Goal: Transaction & Acquisition: Purchase product/service

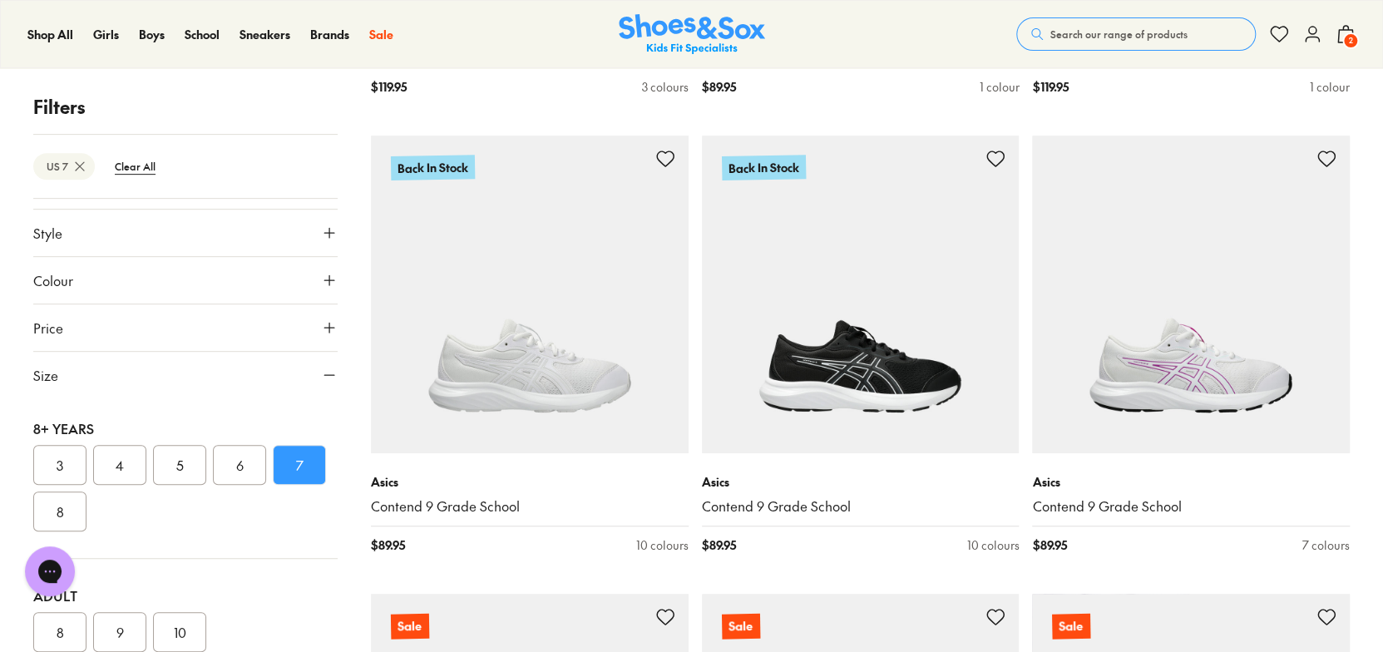
scroll to position [3721, 0]
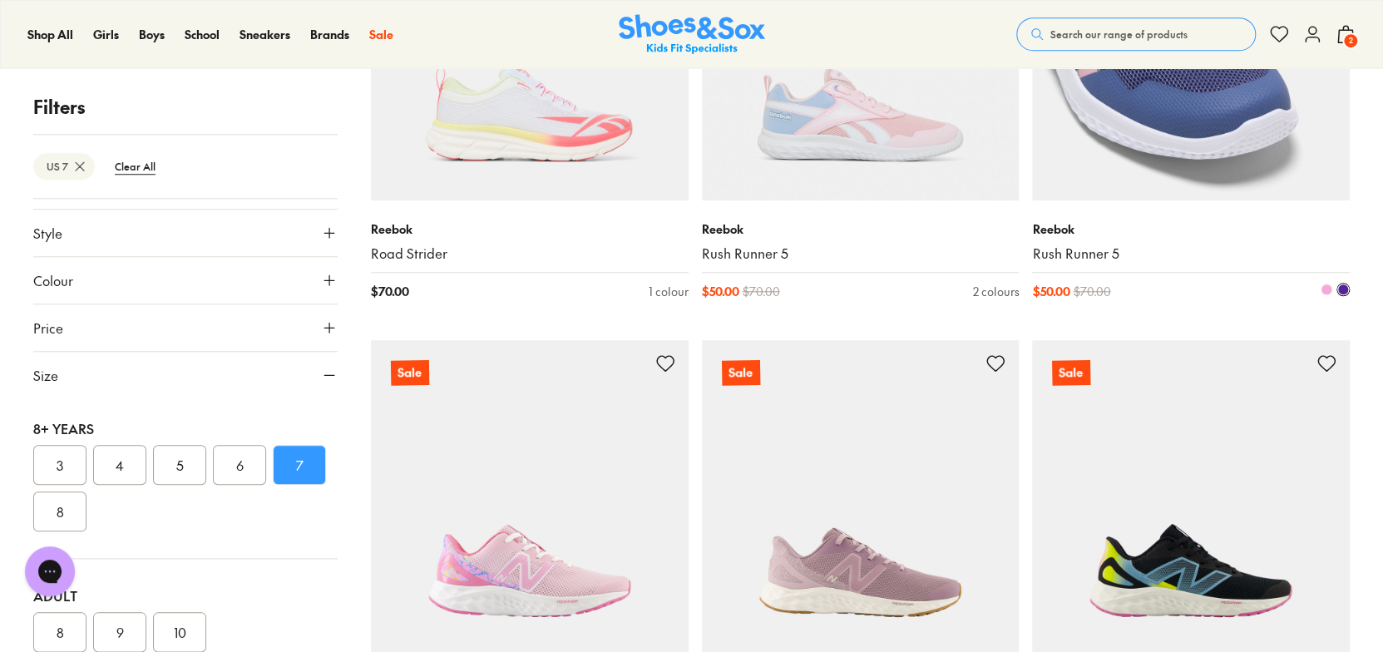
scroll to position [7692, 0]
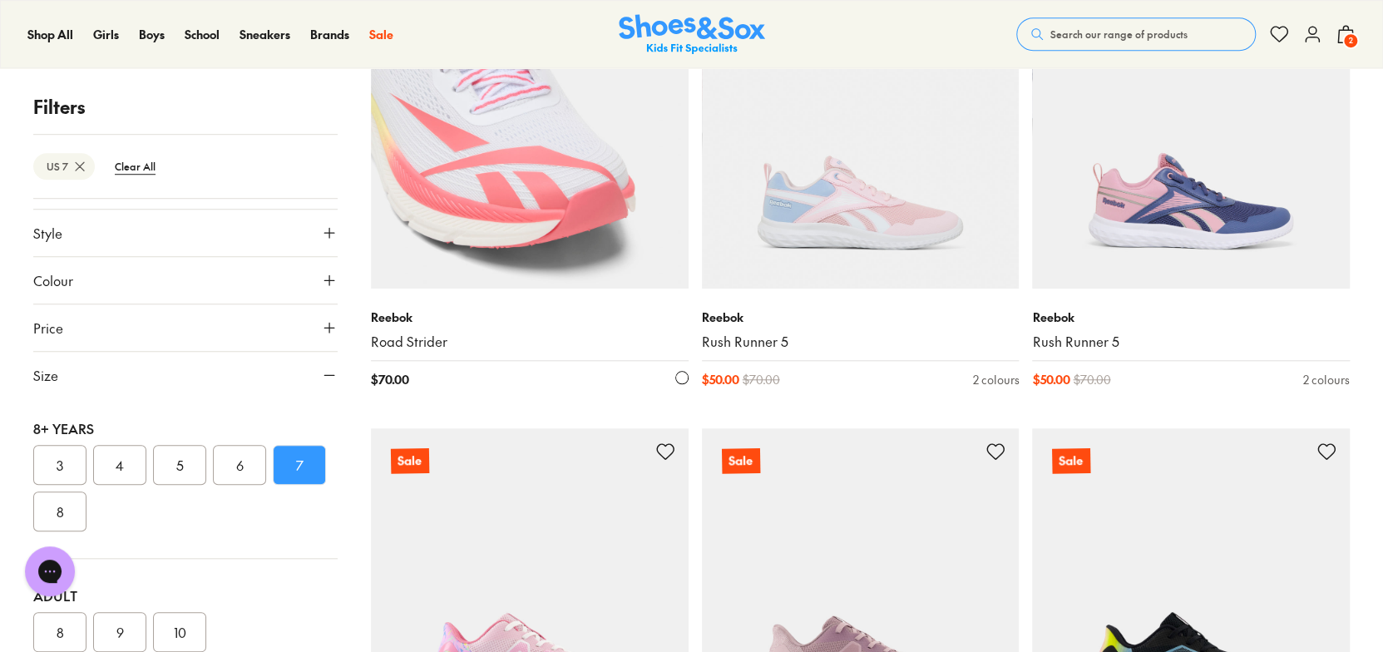
click at [527, 204] on img at bounding box center [530, 130] width 318 height 318
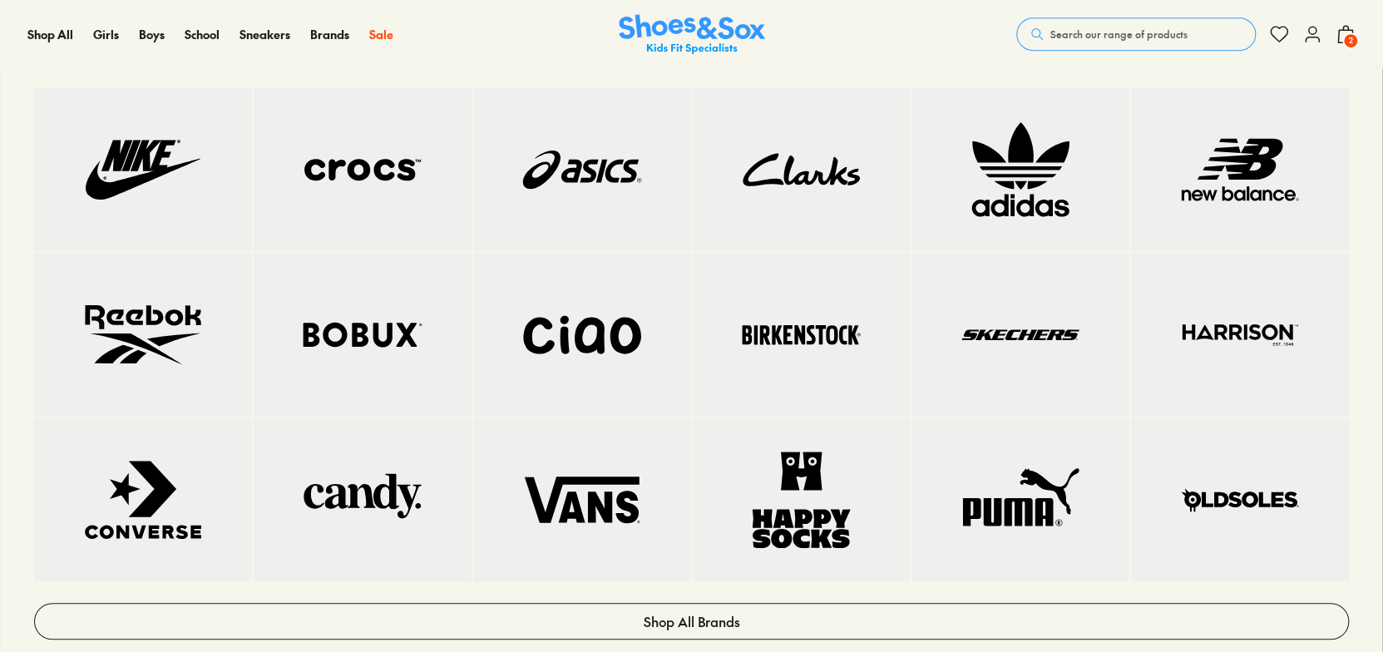
select select "*"
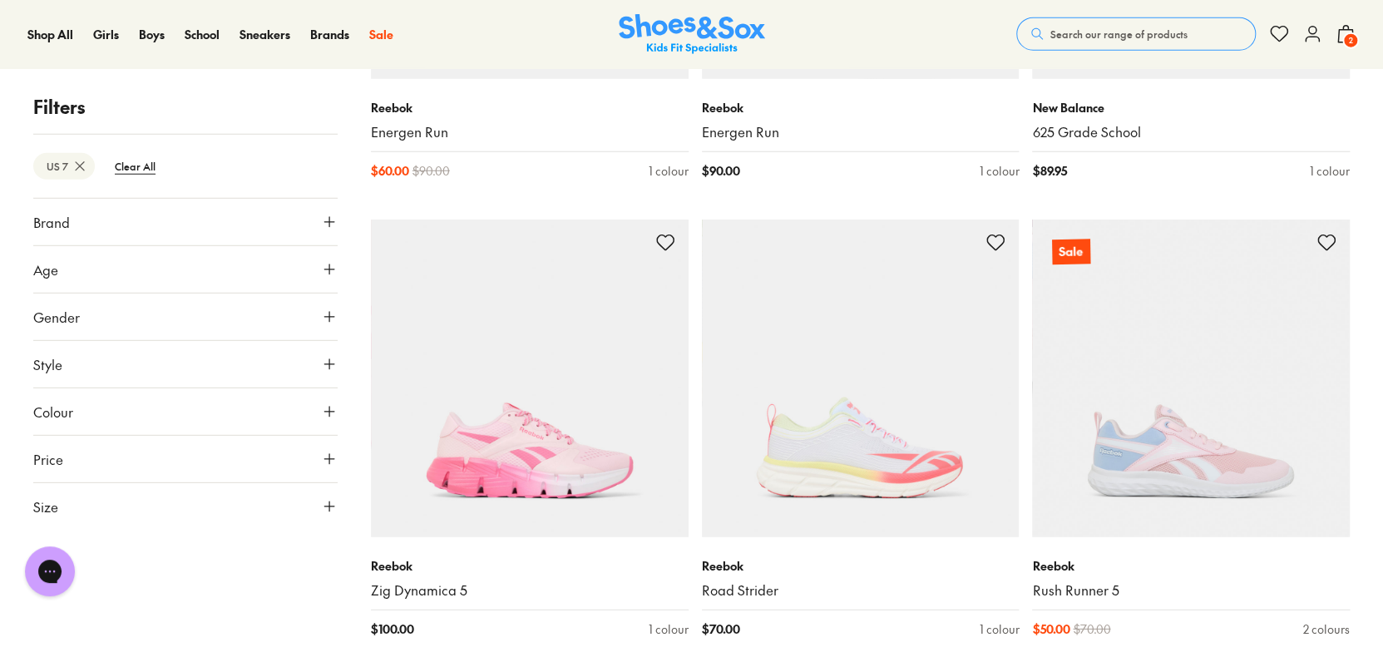
click at [1051, 41] on span "Search our range of products" at bounding box center [1118, 34] width 137 height 15
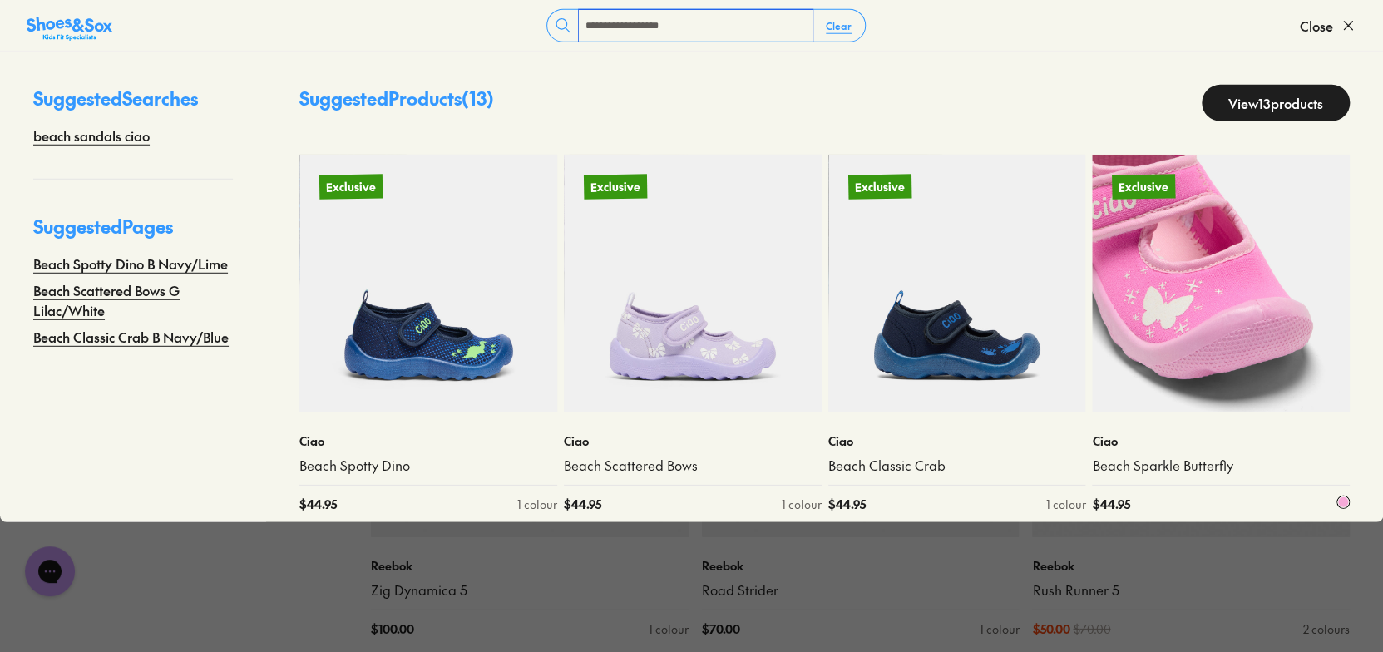
type input "**********"
click at [1226, 291] on img at bounding box center [1221, 284] width 258 height 258
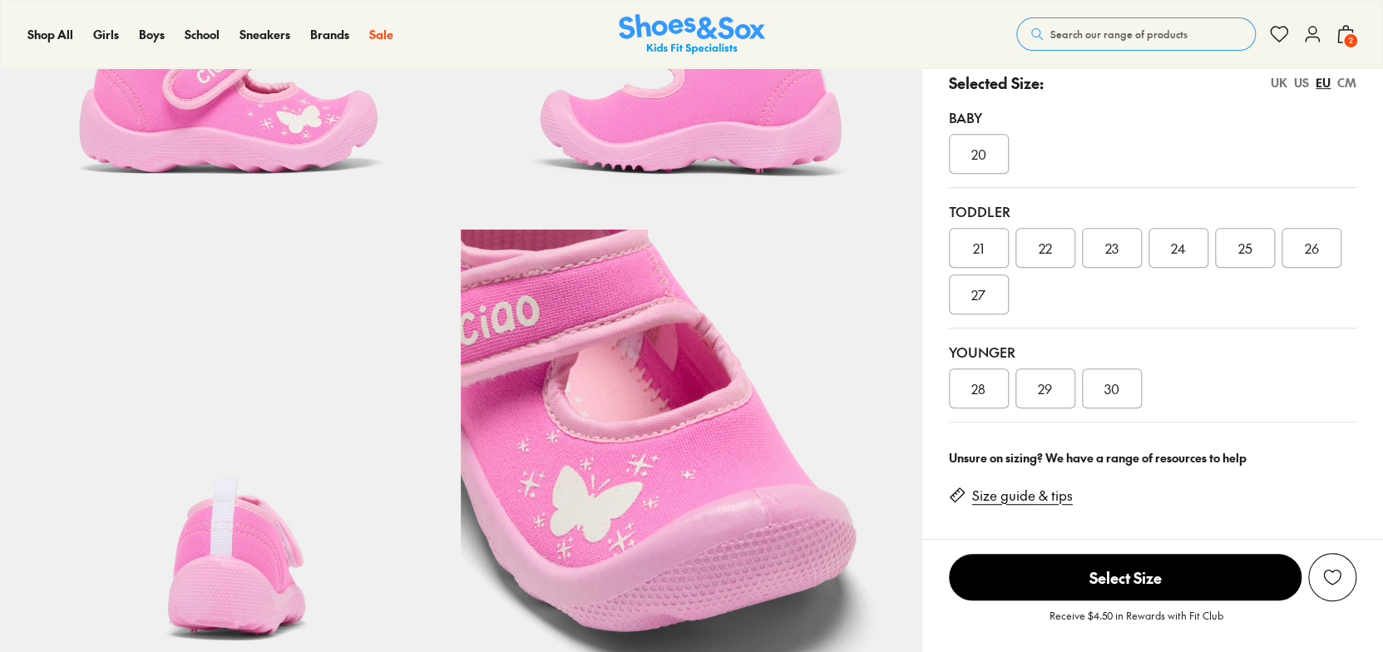
scroll to position [416, 0]
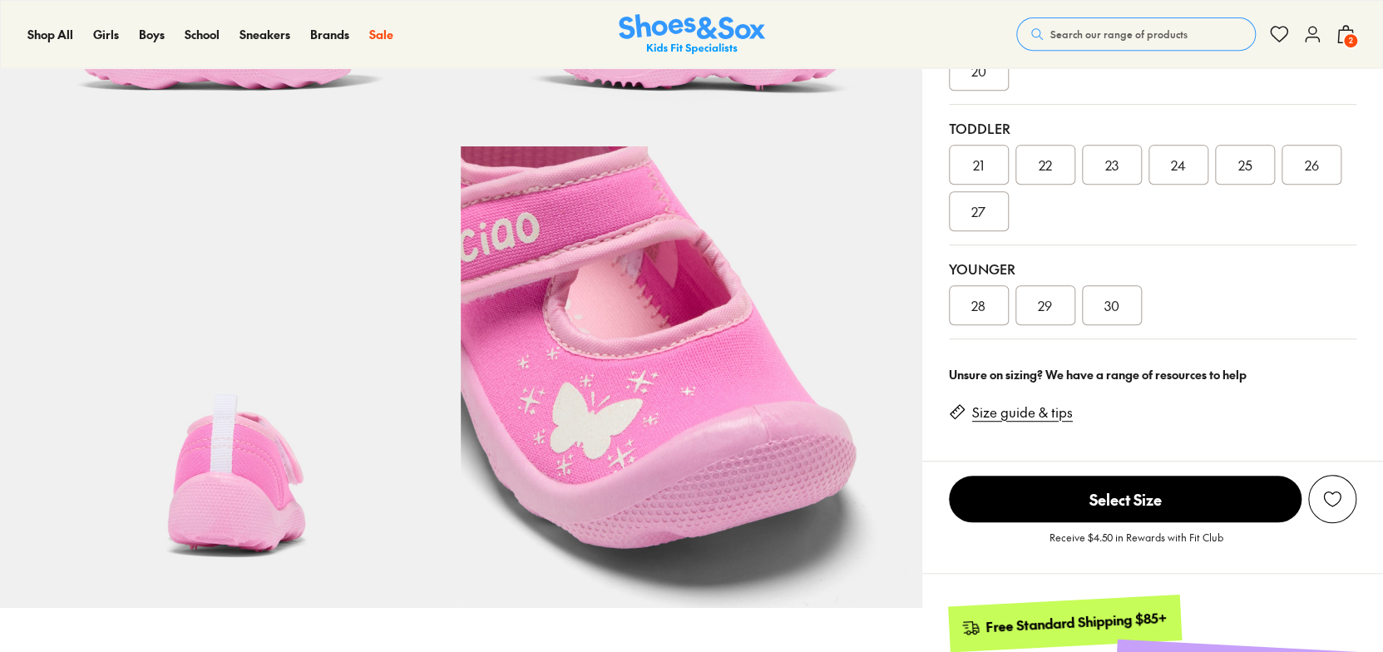
select select "*"
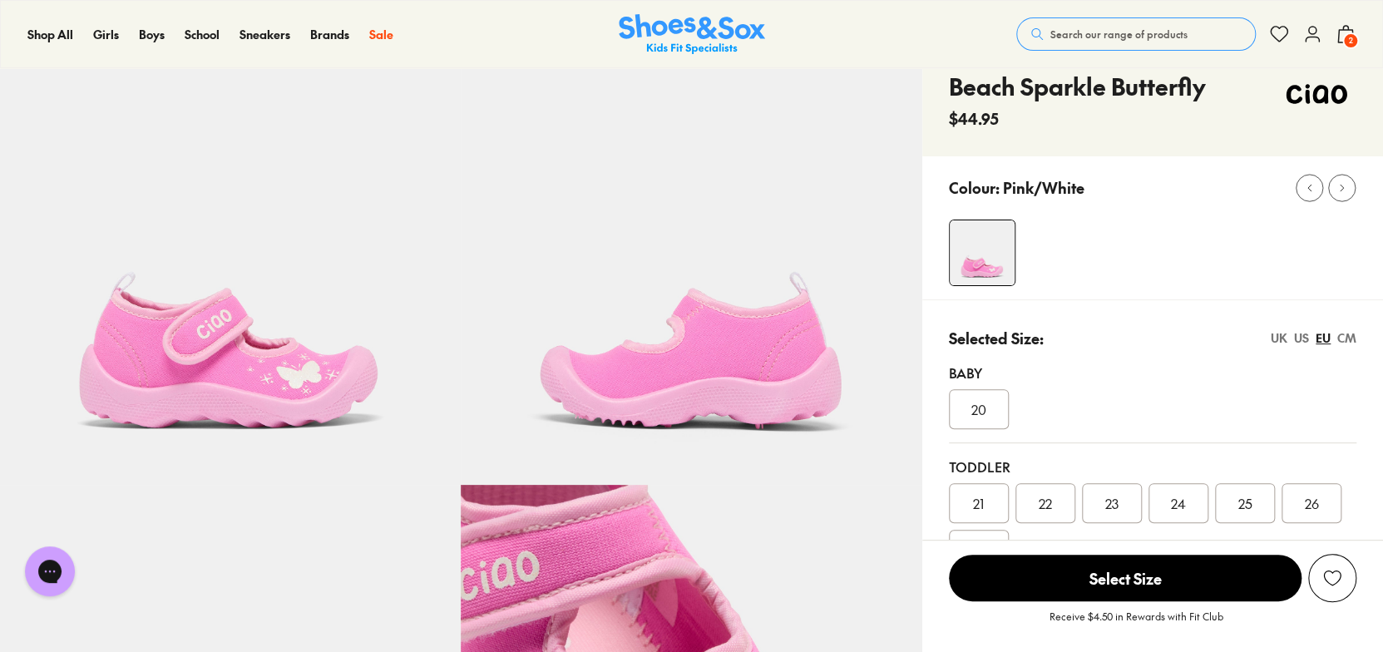
scroll to position [0, 0]
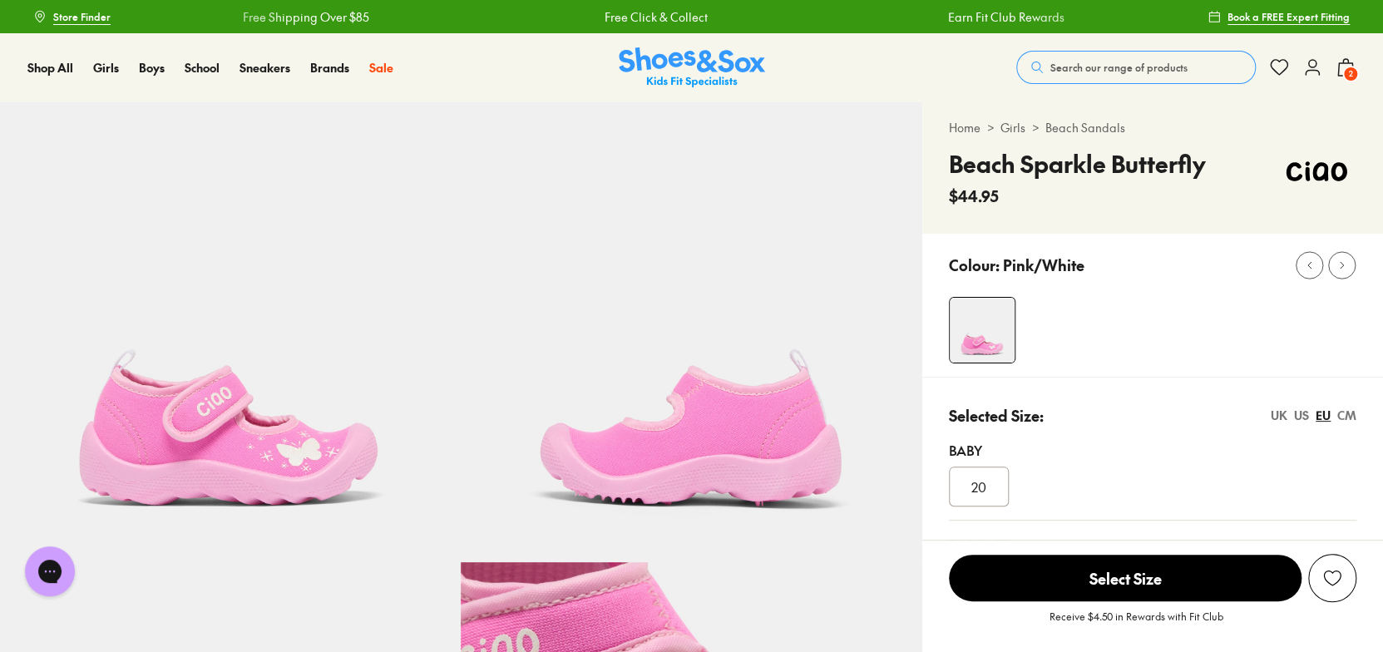
click at [1072, 72] on span "Search our range of products" at bounding box center [1118, 67] width 137 height 15
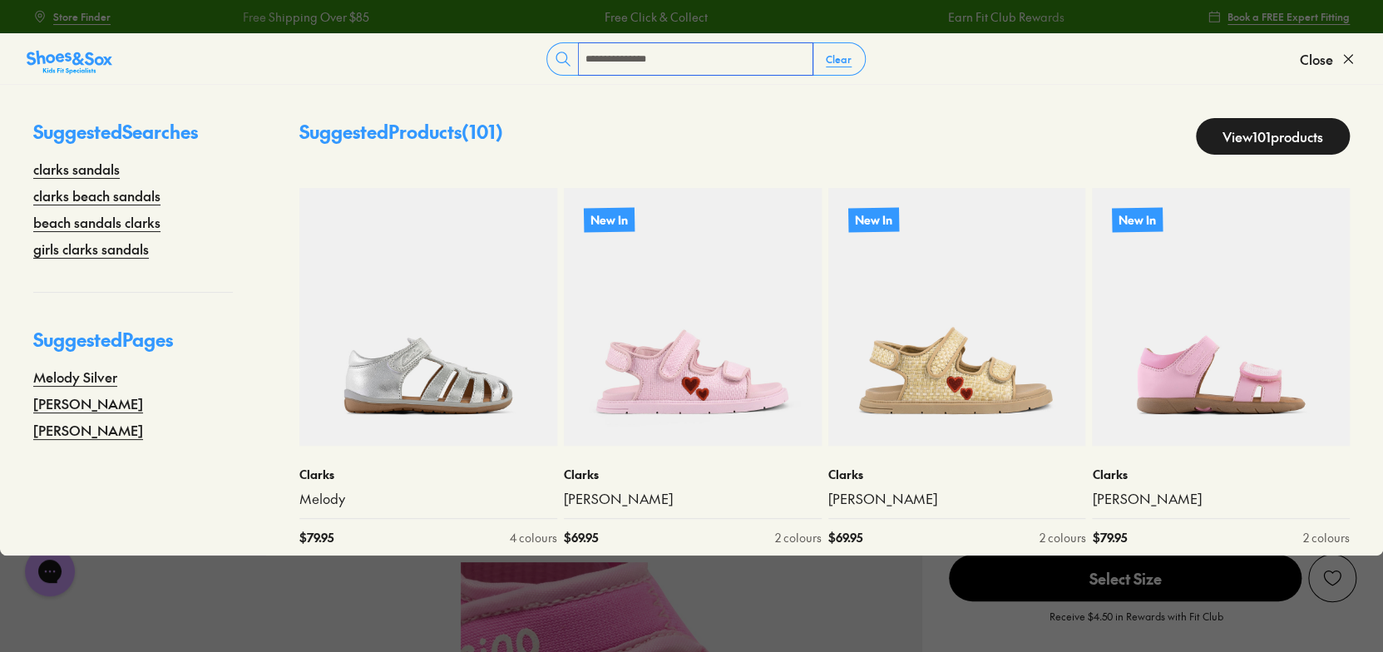
type input "**********"
click at [1245, 137] on link "View 101 products" at bounding box center [1273, 136] width 154 height 37
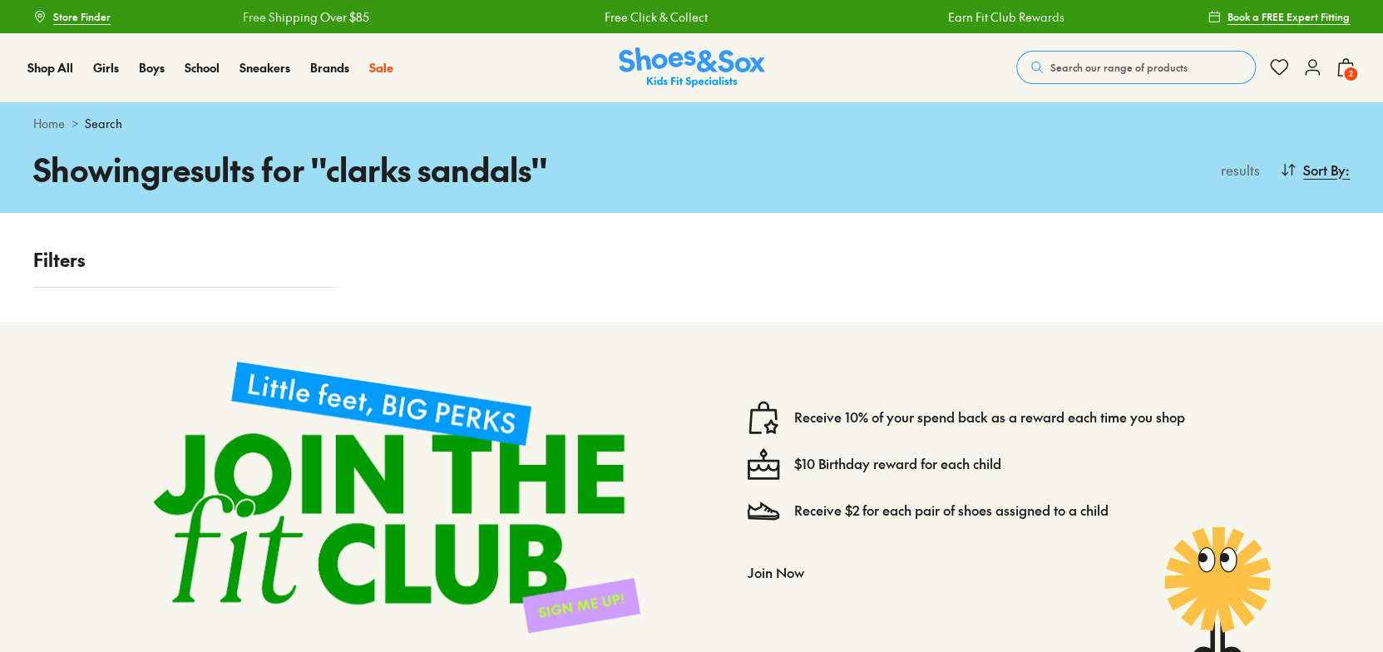
click at [1081, 65] on span "Search our range of products" at bounding box center [1118, 67] width 137 height 15
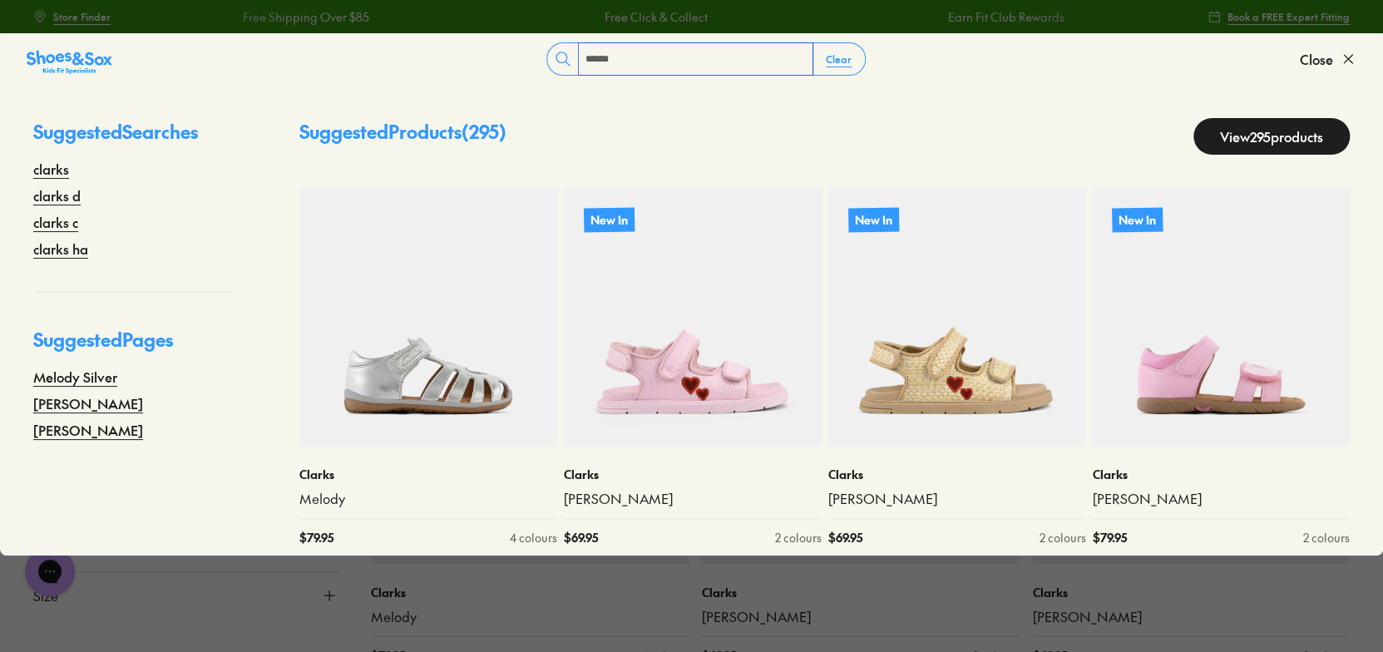
type input "******"
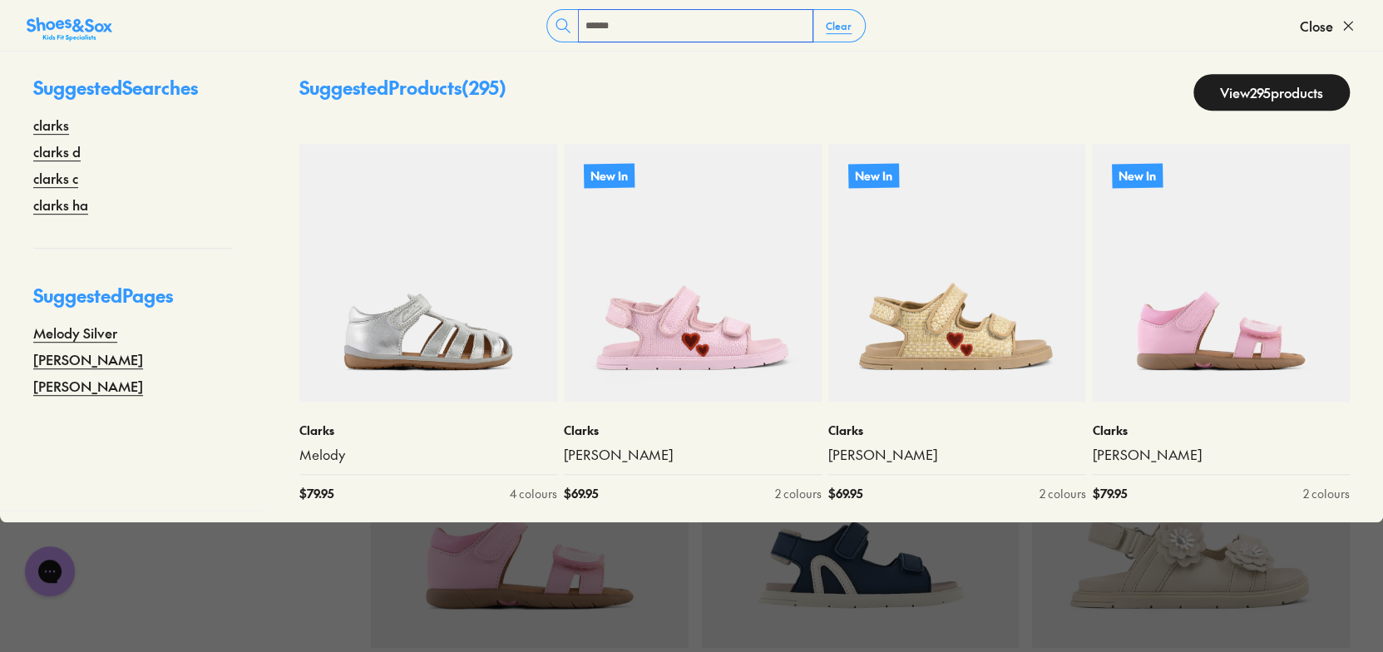
scroll to position [416, 0]
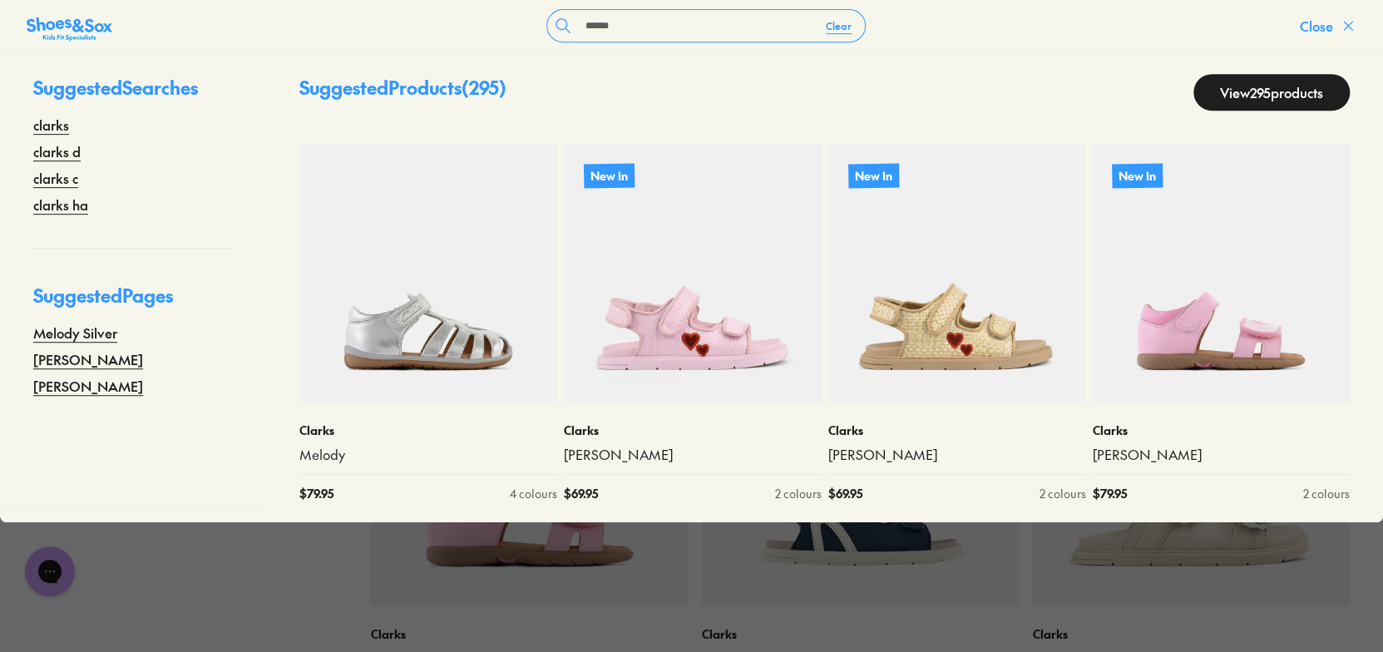
click at [1342, 28] on icon at bounding box center [1348, 25] width 17 height 17
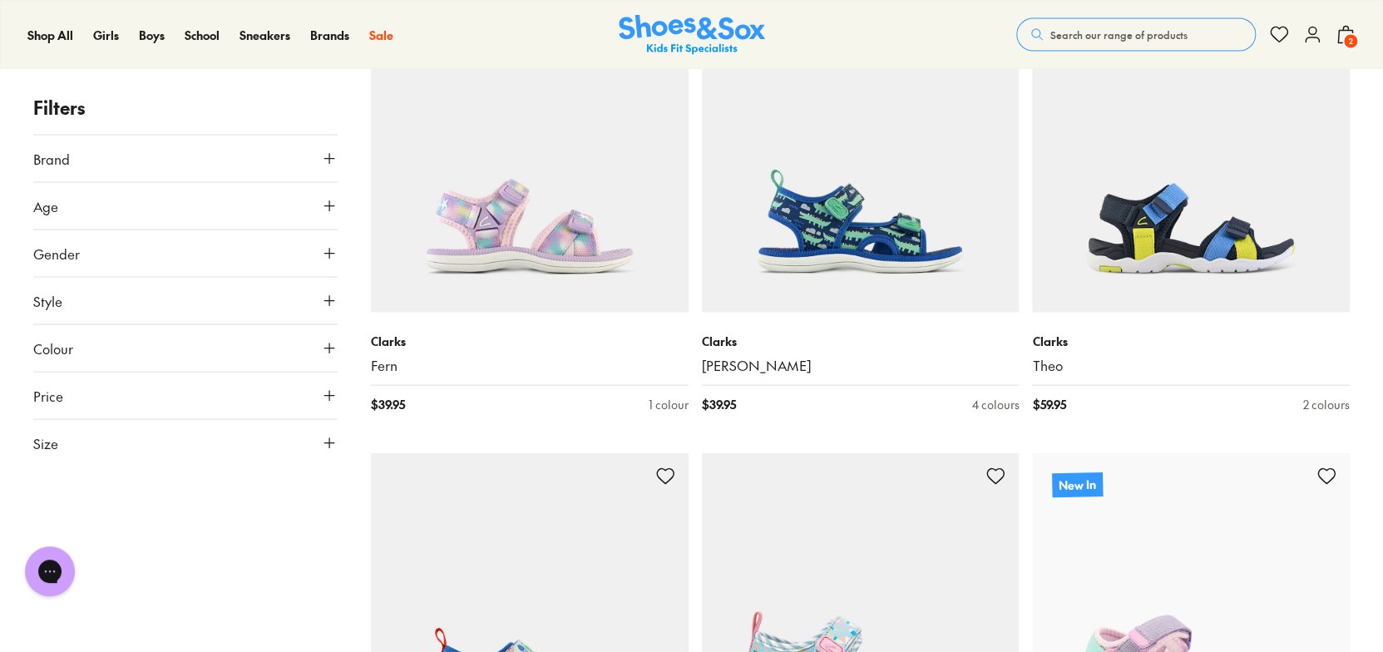
scroll to position [5322, 0]
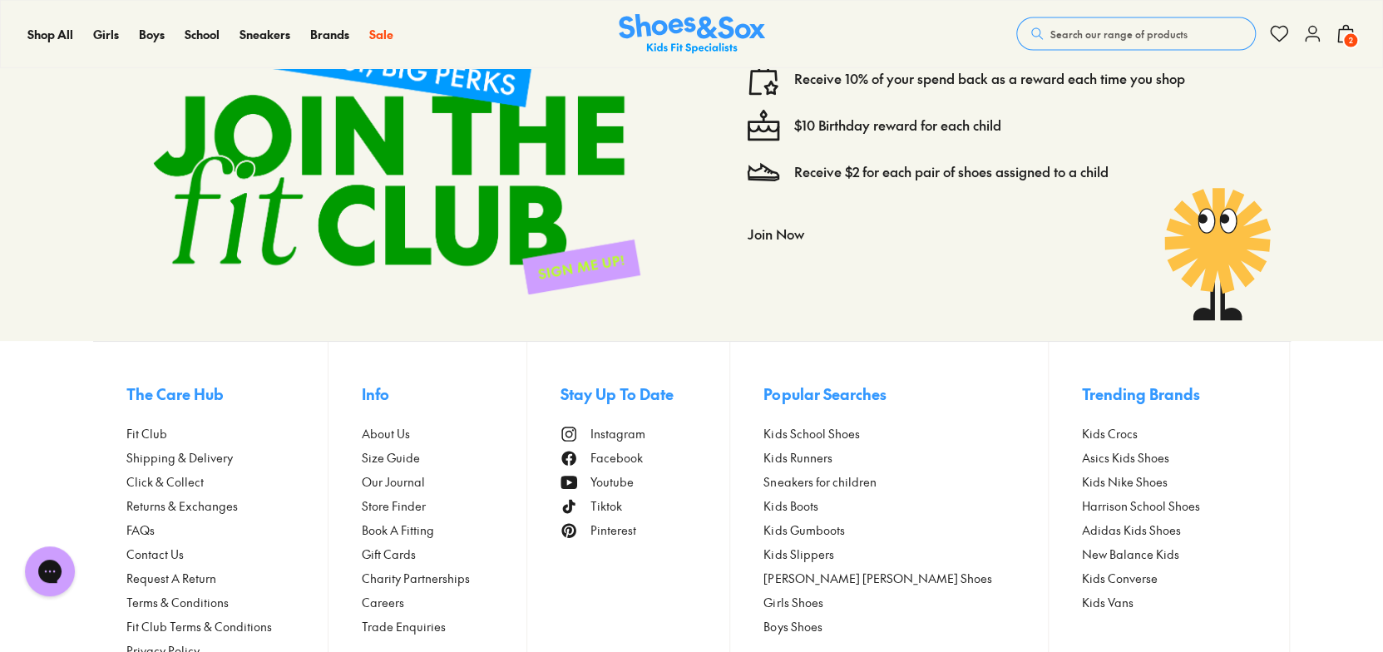
scroll to position [12804, 0]
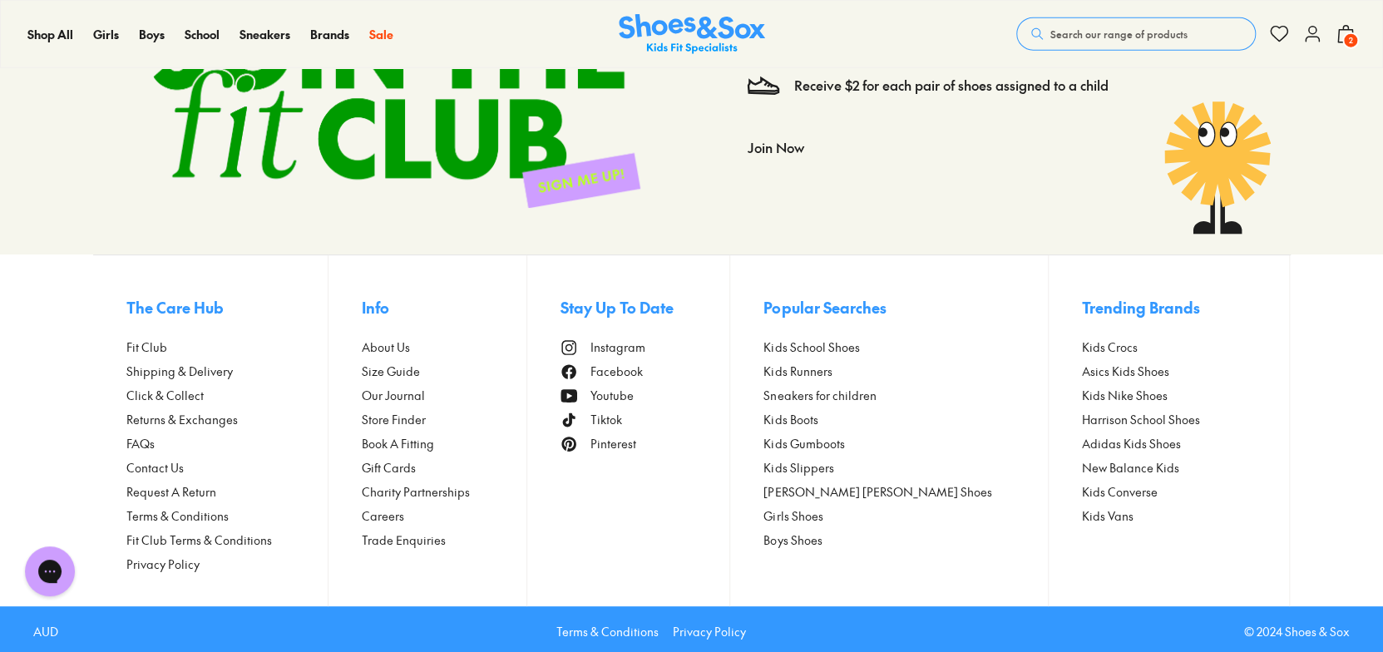
click at [416, 372] on span "Size Guide" at bounding box center [391, 371] width 58 height 17
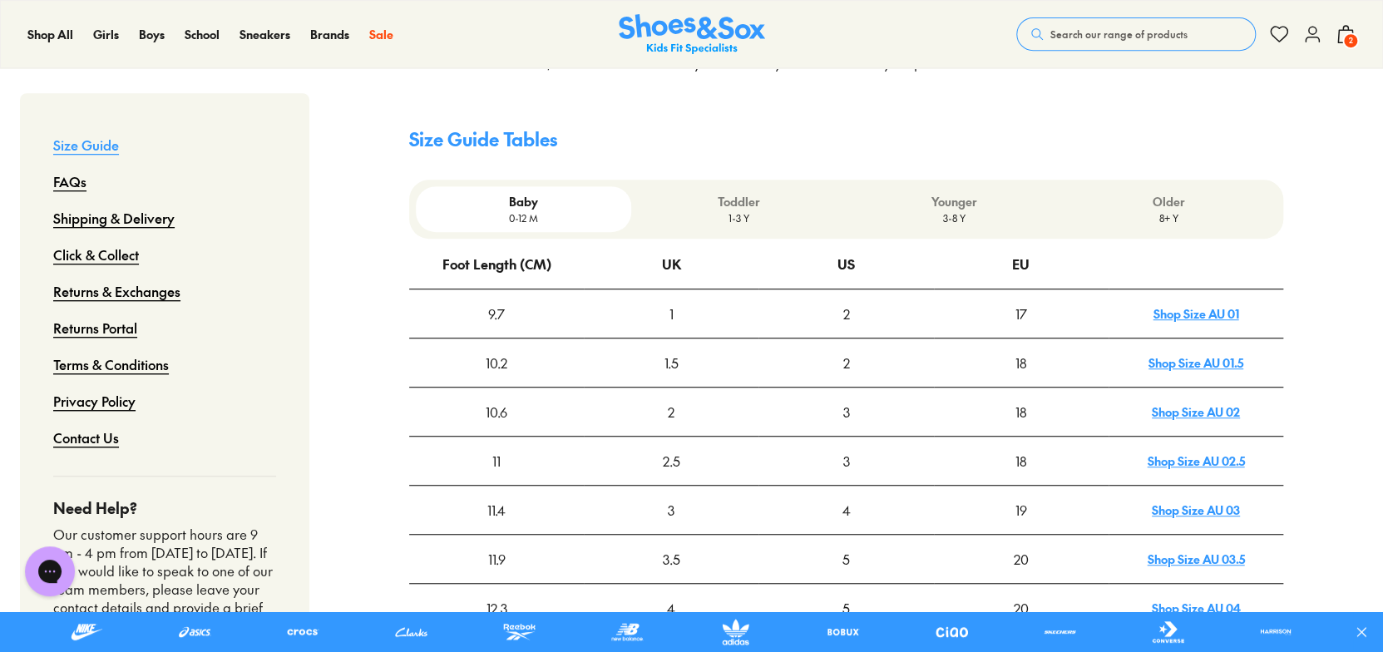
click at [941, 210] on p "3-8 Y" at bounding box center [953, 217] width 202 height 15
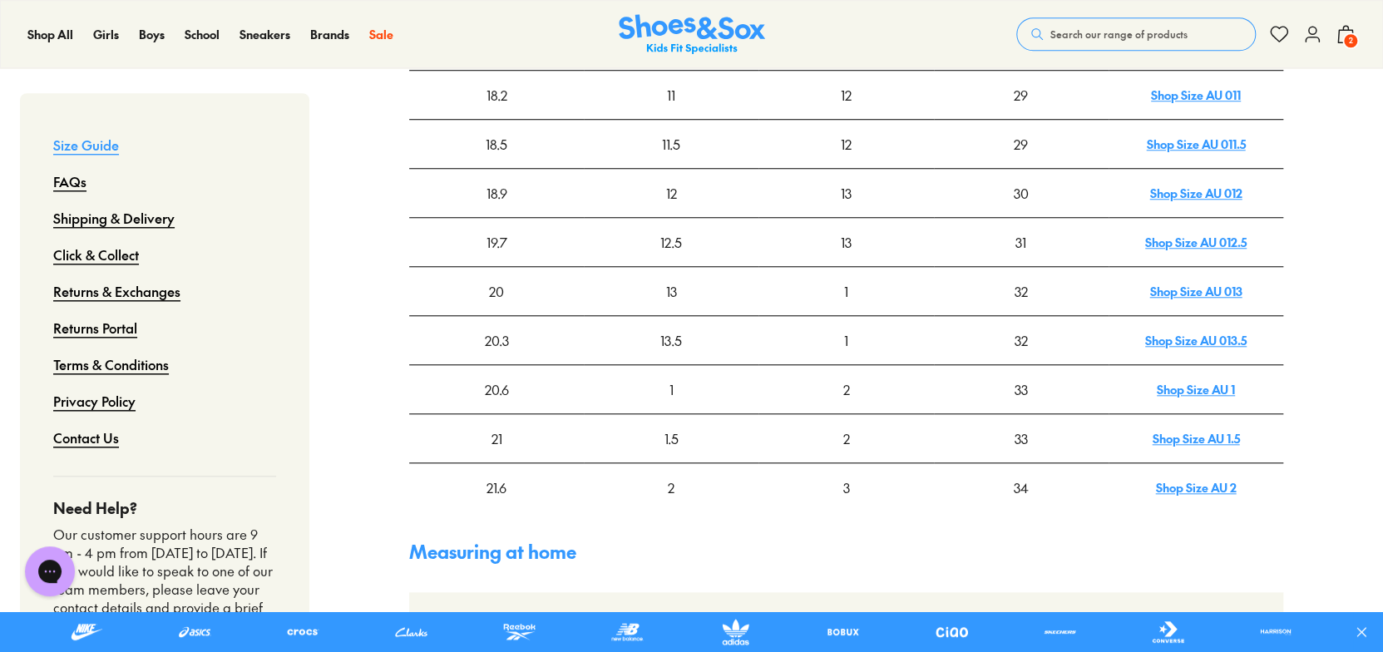
scroll to position [832, 0]
